Goal: Navigation & Orientation: Find specific page/section

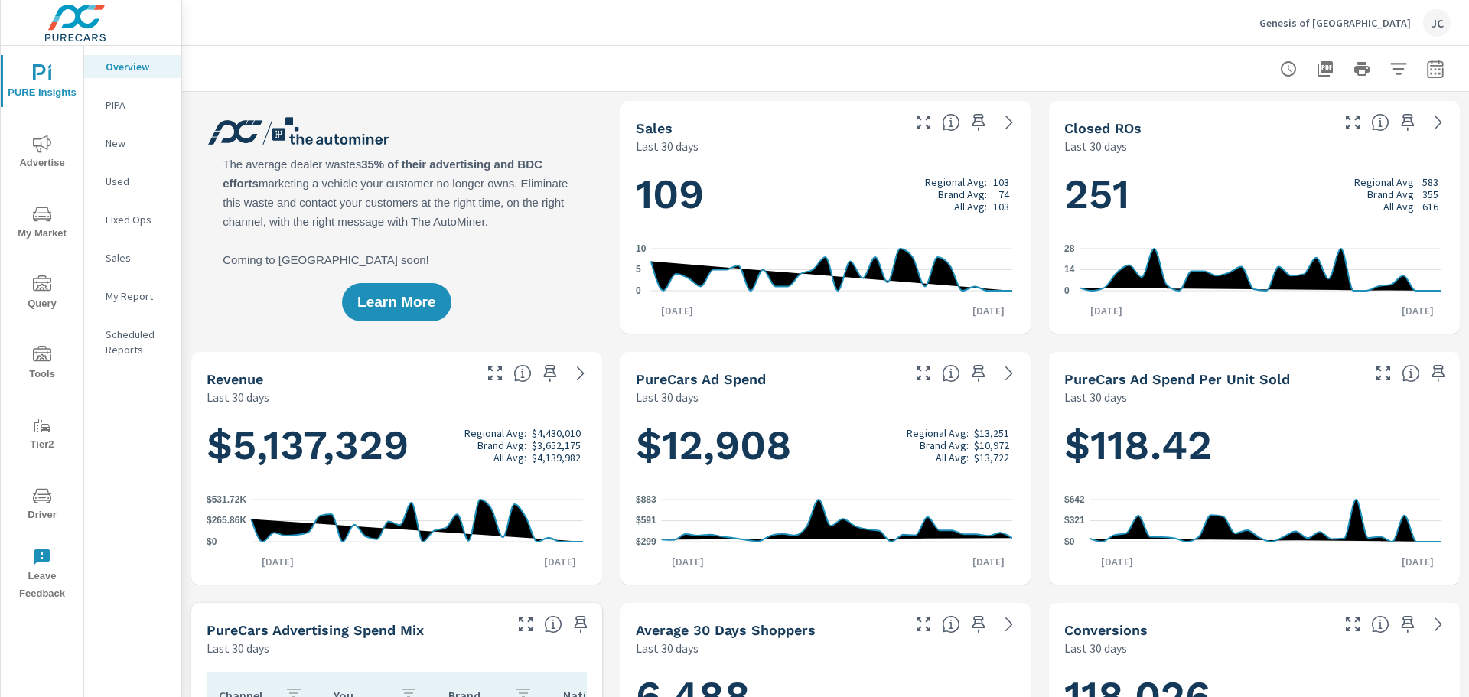
scroll to position [1, 0]
click at [1351, 24] on p "Genesis of [GEOGRAPHIC_DATA]" at bounding box center [1335, 23] width 152 height 14
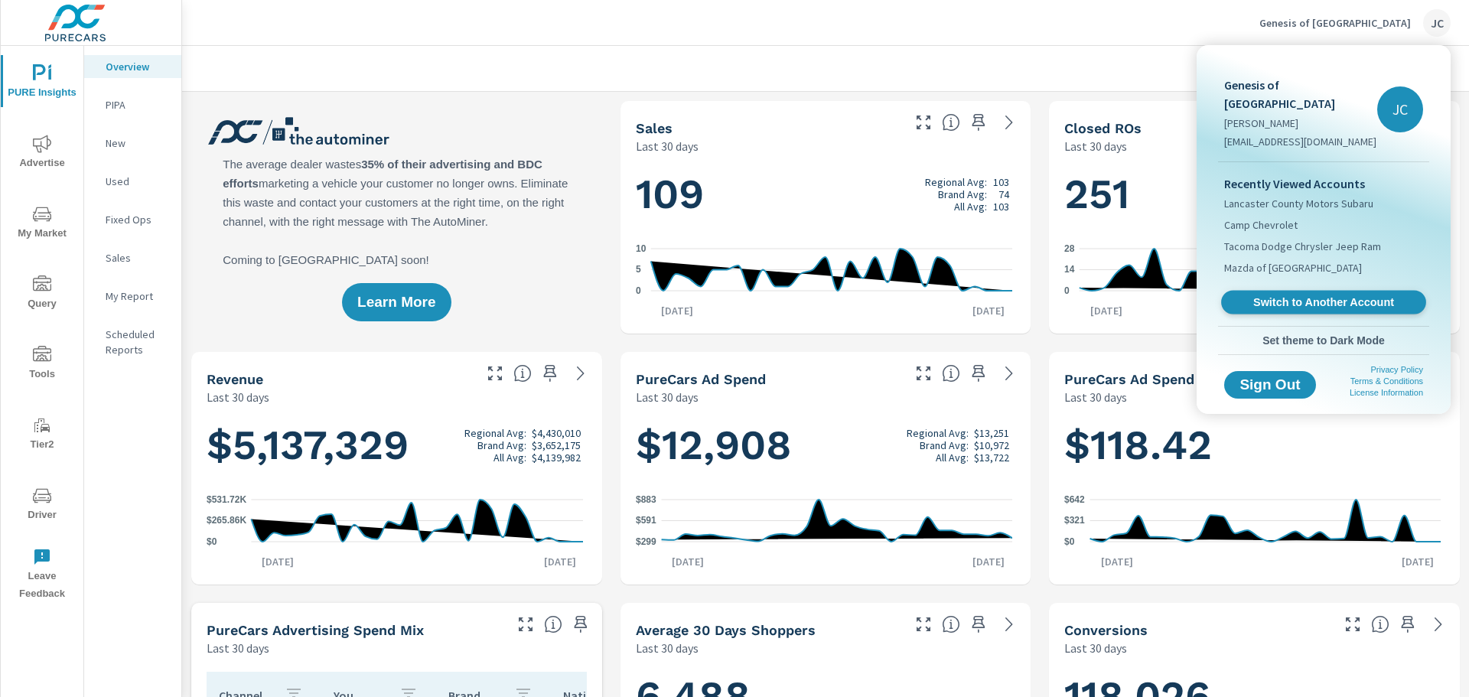
click at [1315, 295] on span "Switch to Another Account" at bounding box center [1323, 302] width 187 height 15
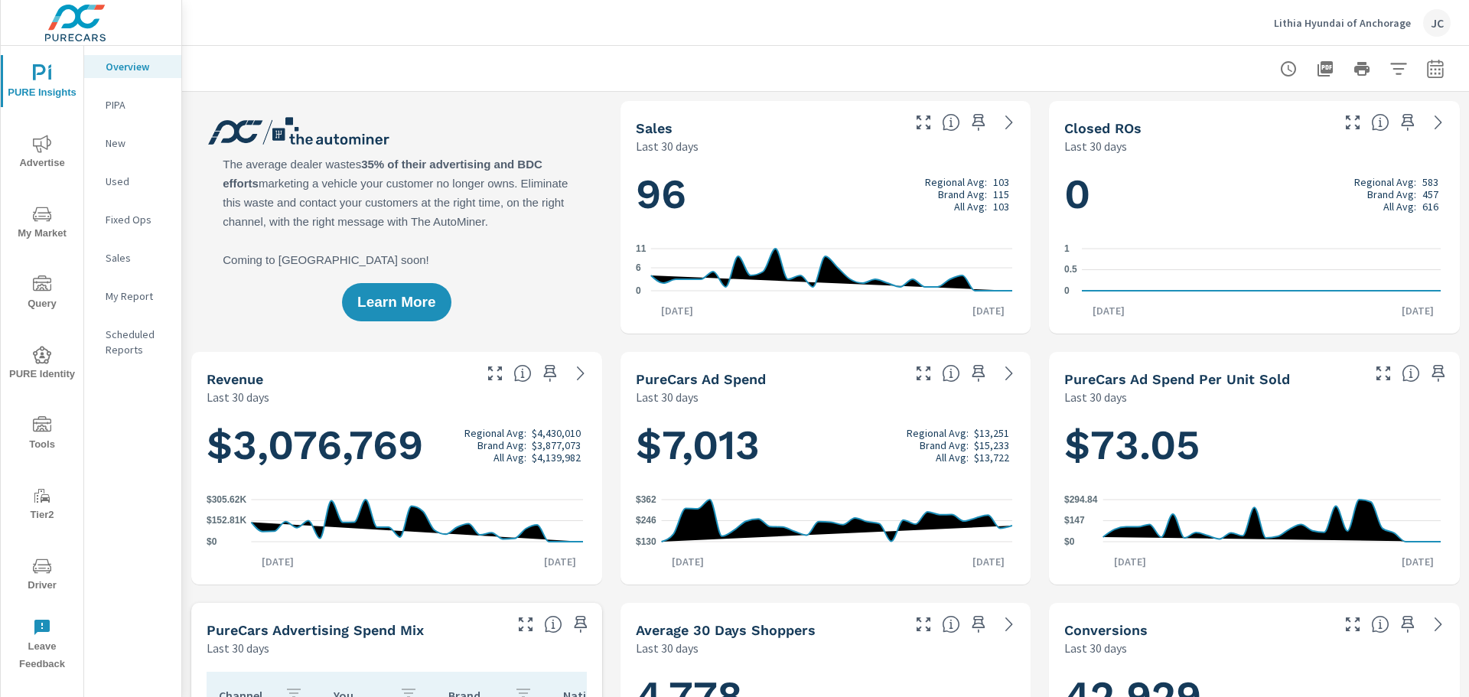
scroll to position [1, 0]
click at [51, 569] on icon "nav menu" at bounding box center [42, 566] width 18 height 15
